Goal: Task Accomplishment & Management: Use online tool/utility

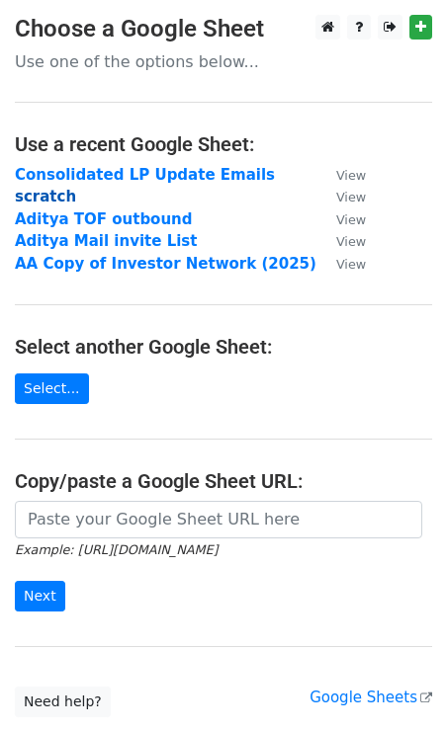
click at [56, 199] on strong "scratch" at bounding box center [45, 197] width 61 height 18
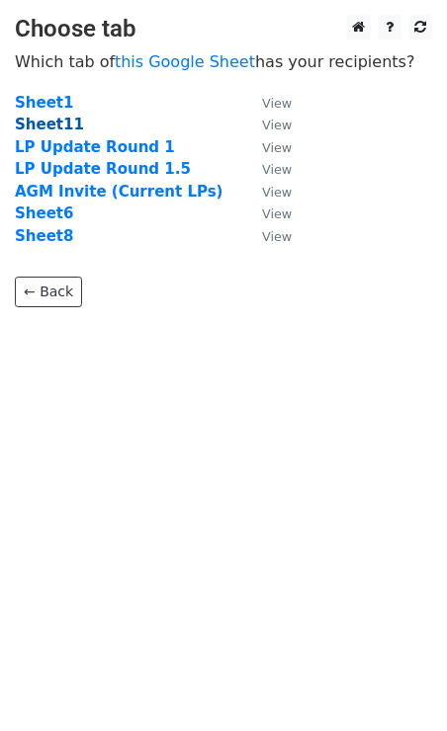
click at [39, 125] on strong "Sheet11" at bounding box center [49, 125] width 69 height 18
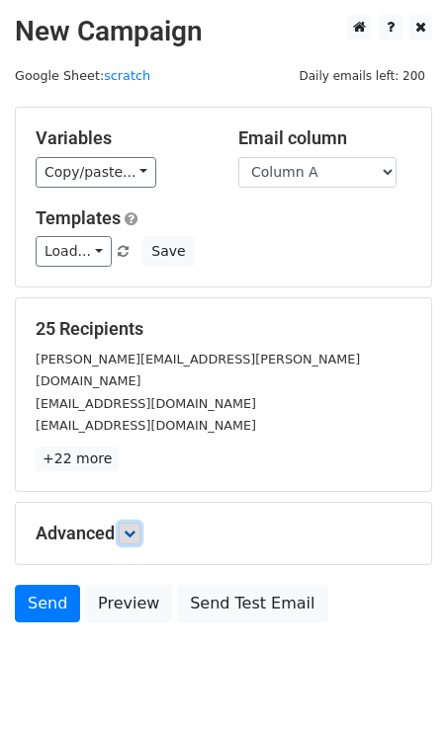
click at [135, 528] on icon at bounding box center [129, 534] width 12 height 12
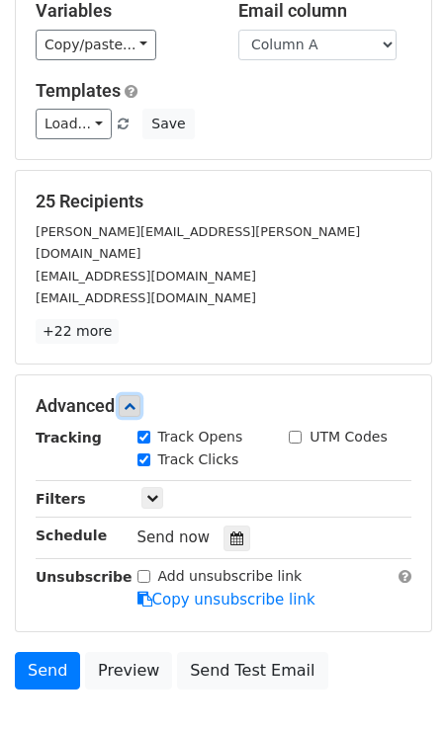
scroll to position [129, 0]
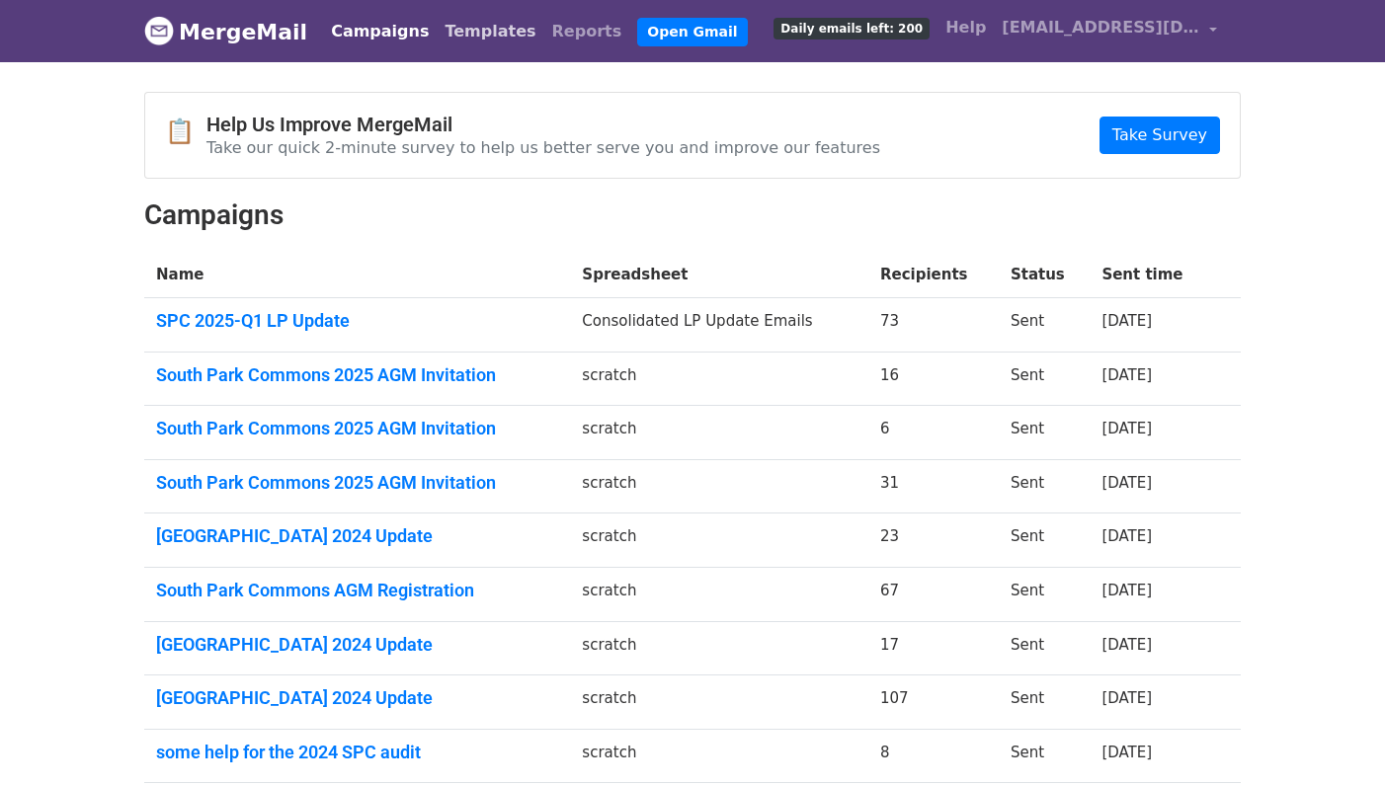
click at [450, 31] on link "Templates" at bounding box center [490, 32] width 107 height 40
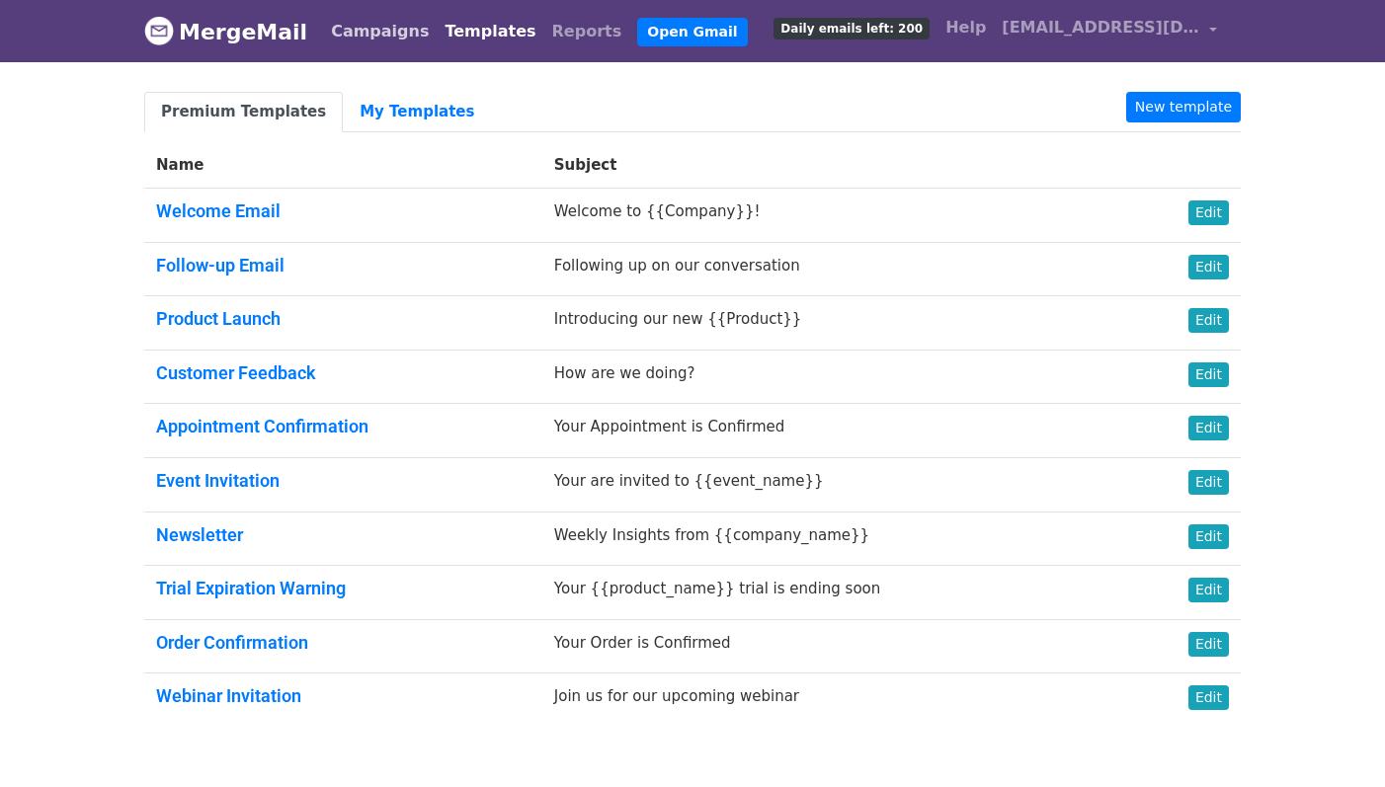
click at [364, 33] on link "Campaigns" at bounding box center [380, 32] width 114 height 40
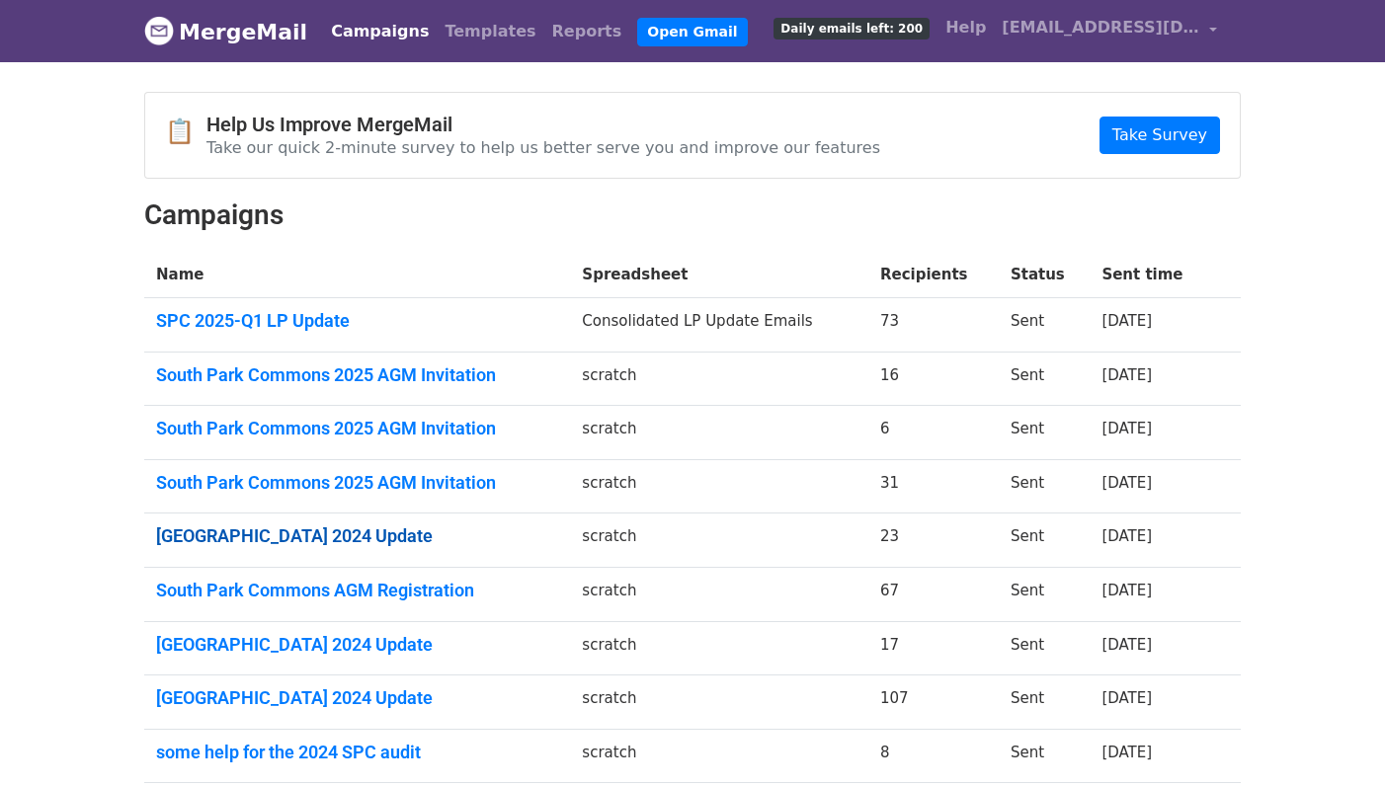
scroll to position [165, 0]
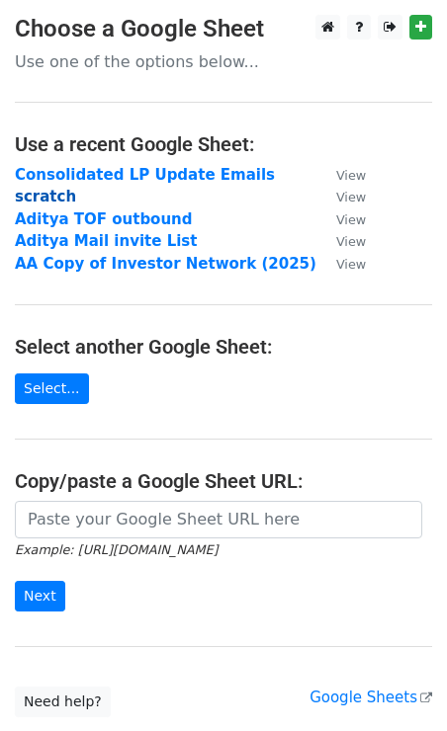
click at [33, 198] on strong "scratch" at bounding box center [45, 197] width 61 height 18
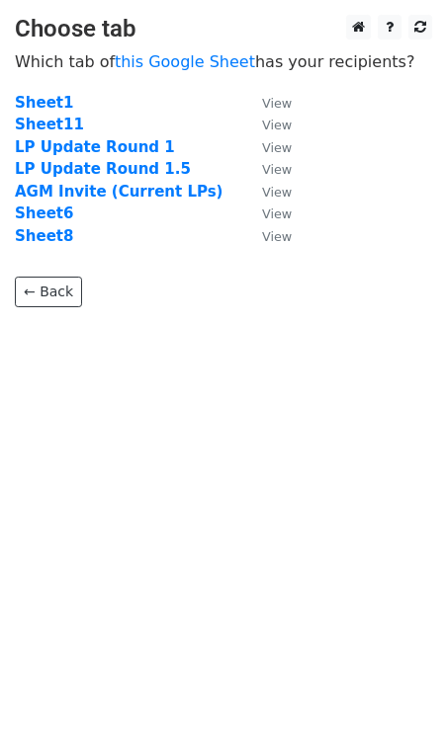
click at [350, 154] on main "Choose tab Which tab of this Google Sheet has your recipients? Sheet1 View Shee…" at bounding box center [223, 161] width 447 height 292
click at [52, 130] on strong "Sheet11" at bounding box center [49, 125] width 69 height 18
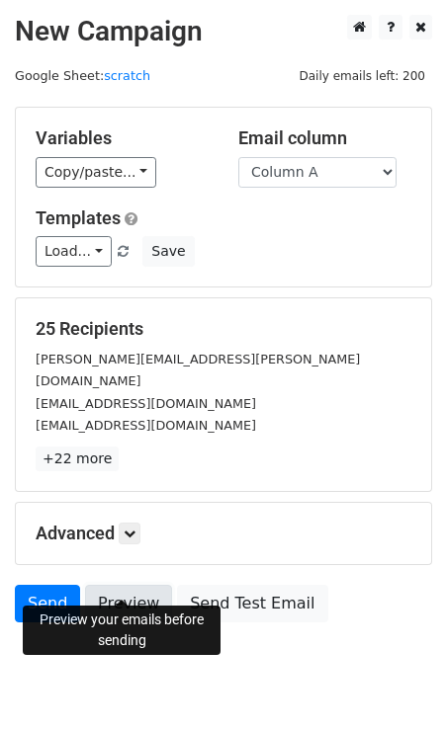
click at [137, 585] on link "Preview" at bounding box center [128, 604] width 87 height 38
click at [53, 585] on link "Send" at bounding box center [47, 604] width 65 height 38
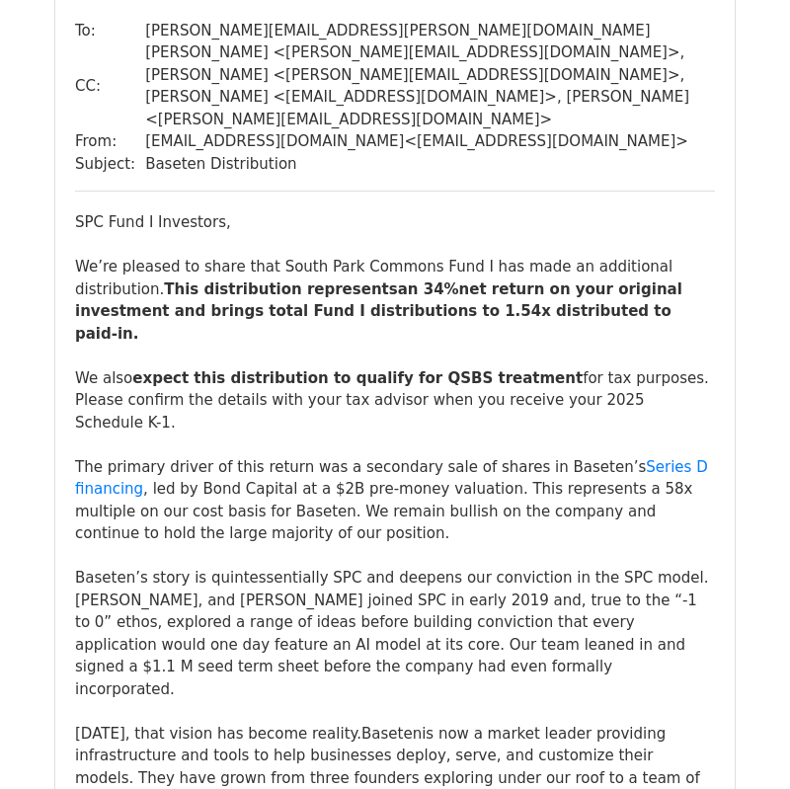
scroll to position [3616, 0]
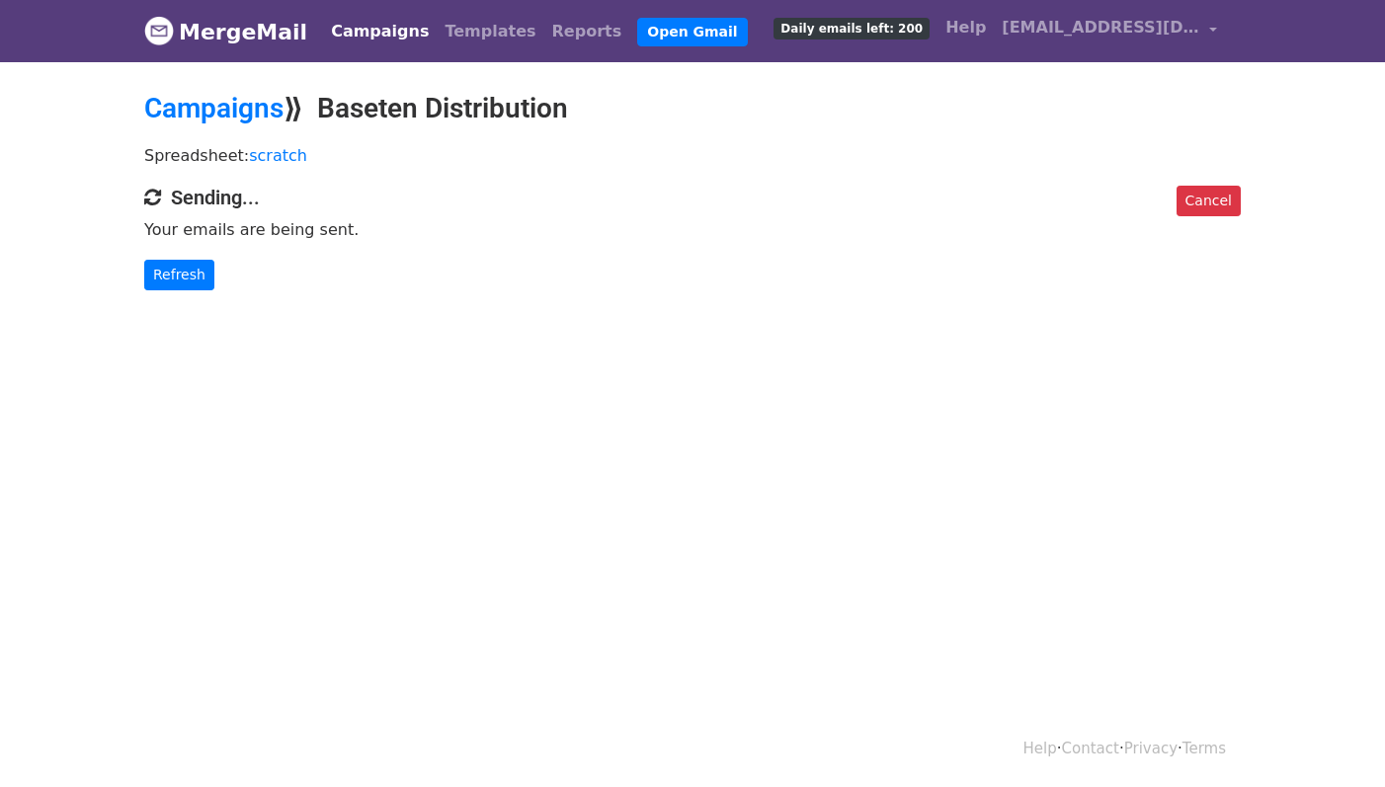
click at [555, 370] on html "MergeMail Campaigns Templates Reports Open Gmail Daily emails left: 200 Help ad…" at bounding box center [692, 393] width 1385 height 787
